Goal: Navigation & Orientation: Understand site structure

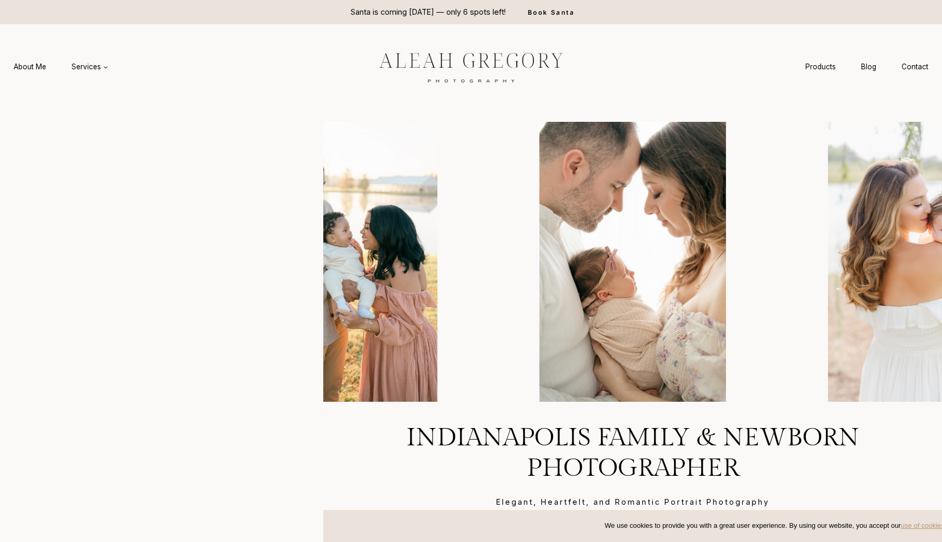
drag, startPoint x: 181, startPoint y: 143, endPoint x: 315, endPoint y: 141, distance: 134.0
click at [0, 0] on headings-map at bounding box center [0, 0] width 0 height 0
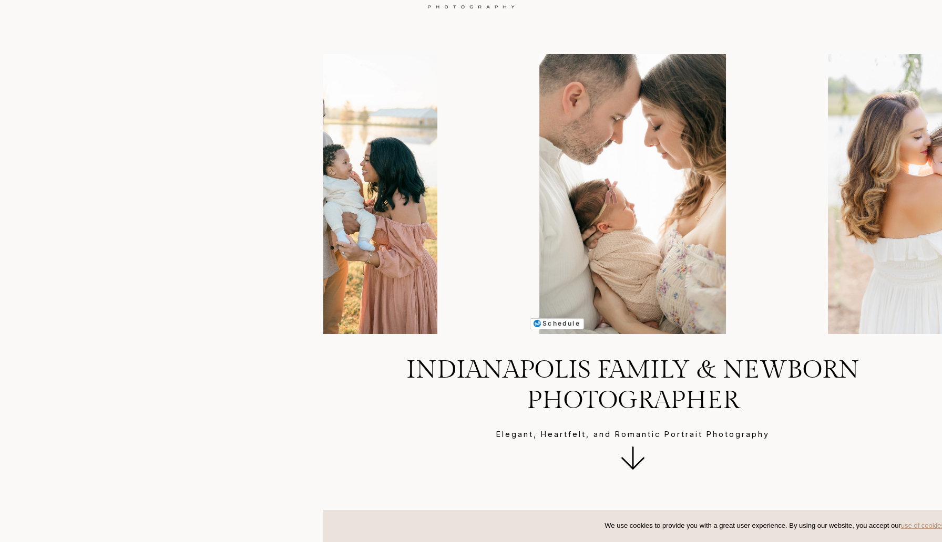
scroll to position [74, 0]
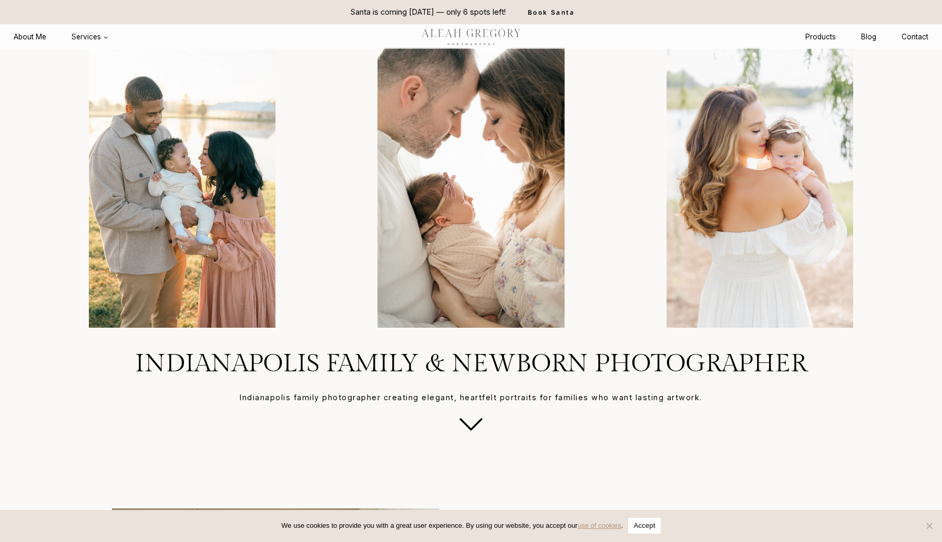
click at [655, 527] on button "Accept" at bounding box center [644, 526] width 32 height 16
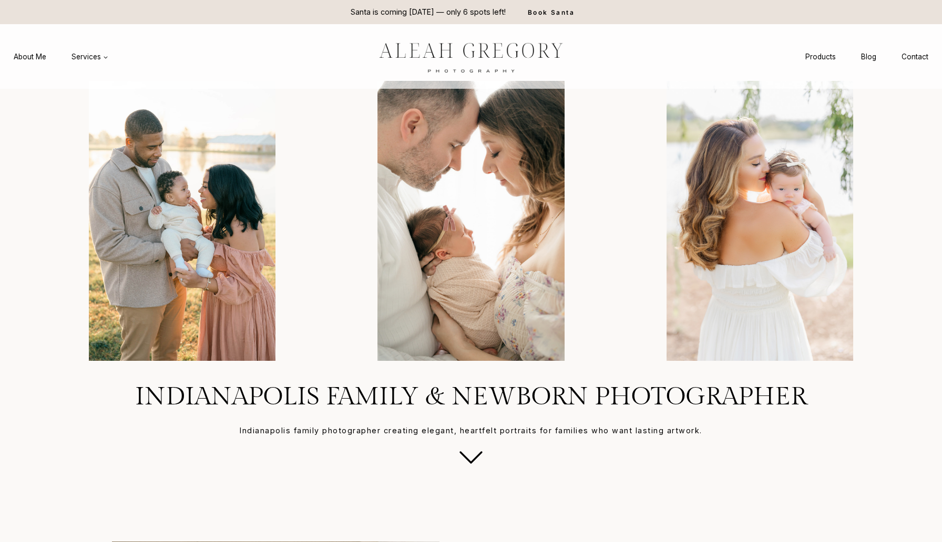
scroll to position [20, 0]
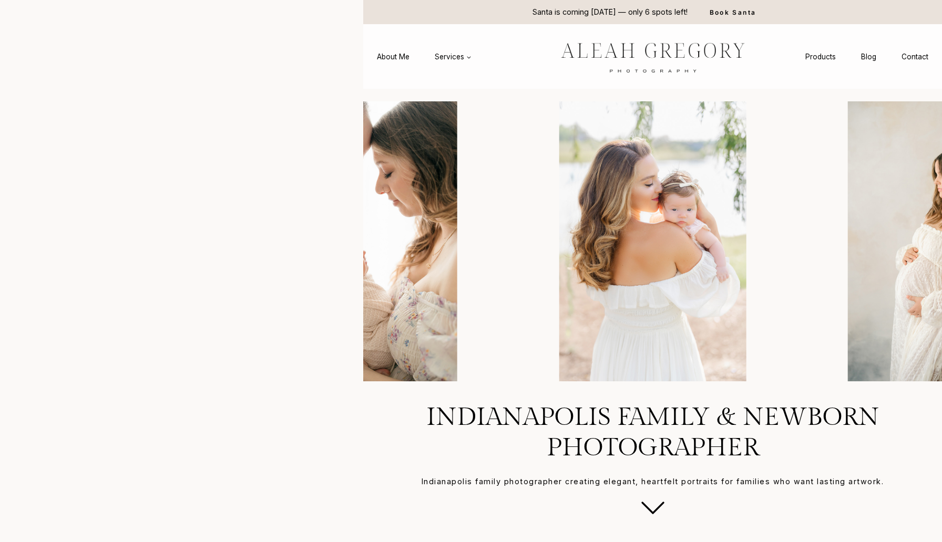
drag, startPoint x: 181, startPoint y: 97, endPoint x: 355, endPoint y: 98, distance: 173.9
